Goal: Navigation & Orientation: Go to known website

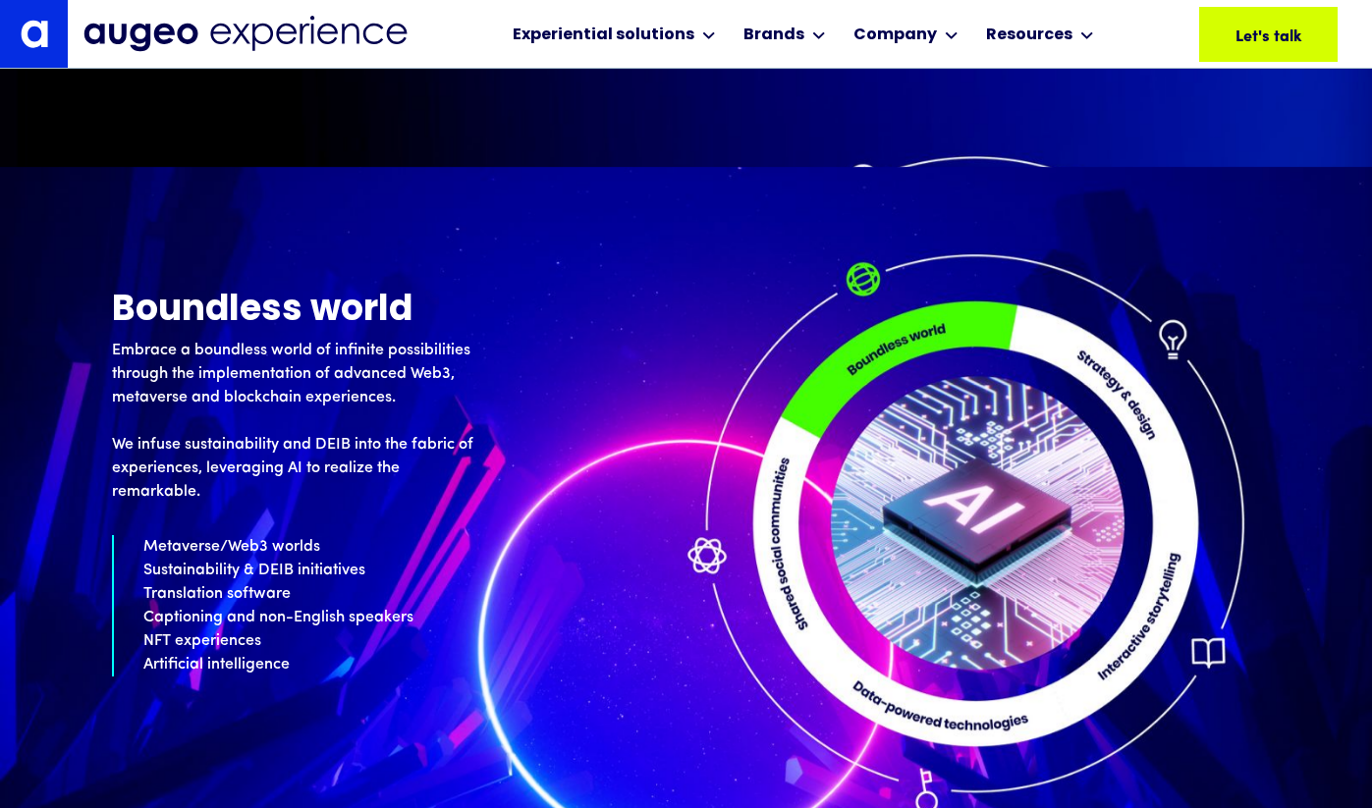
scroll to position [7937, 0]
